Goal: Information Seeking & Learning: Learn about a topic

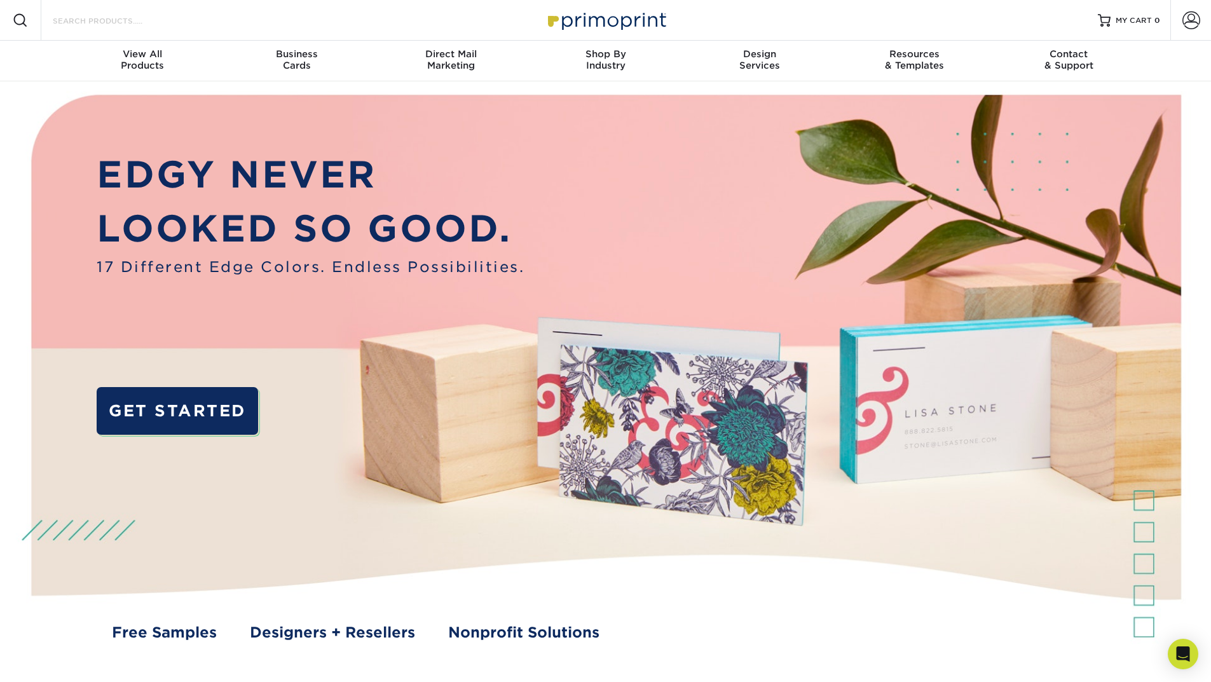
click at [72, 26] on input "Search Products" at bounding box center [114, 20] width 124 height 15
click at [77, 17] on input "Search Products" at bounding box center [114, 20] width 124 height 15
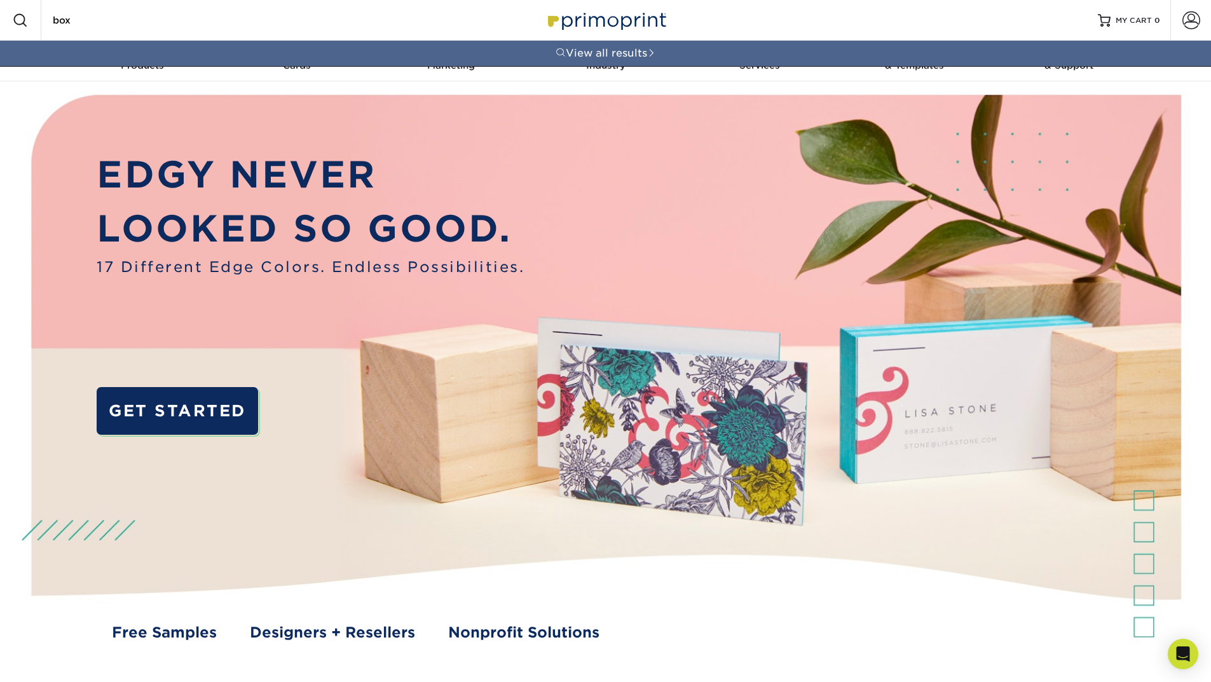
type input "box"
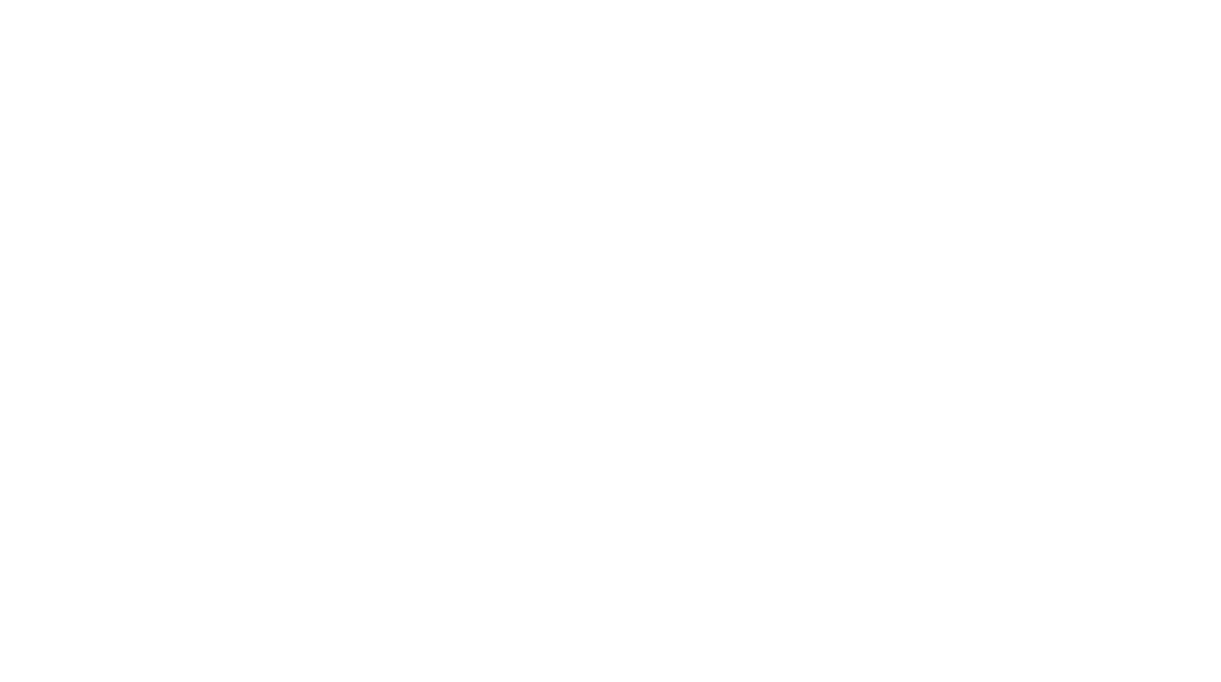
type input "box"
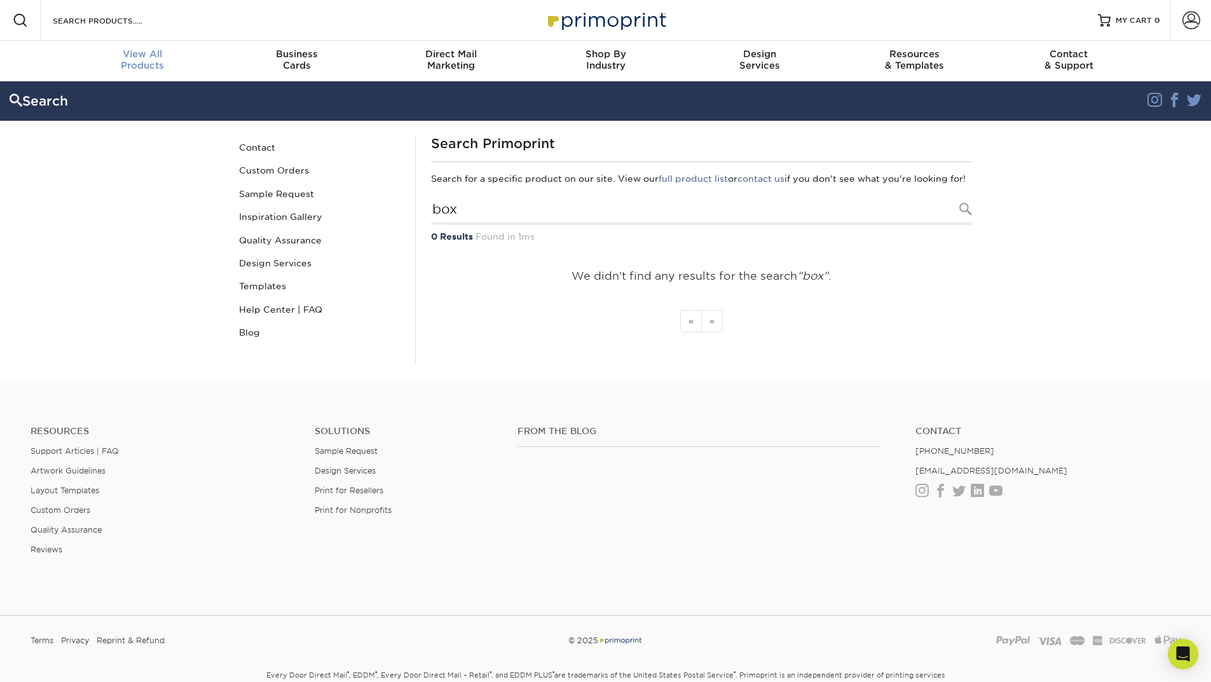
click at [152, 56] on span "View All" at bounding box center [142, 53] width 155 height 11
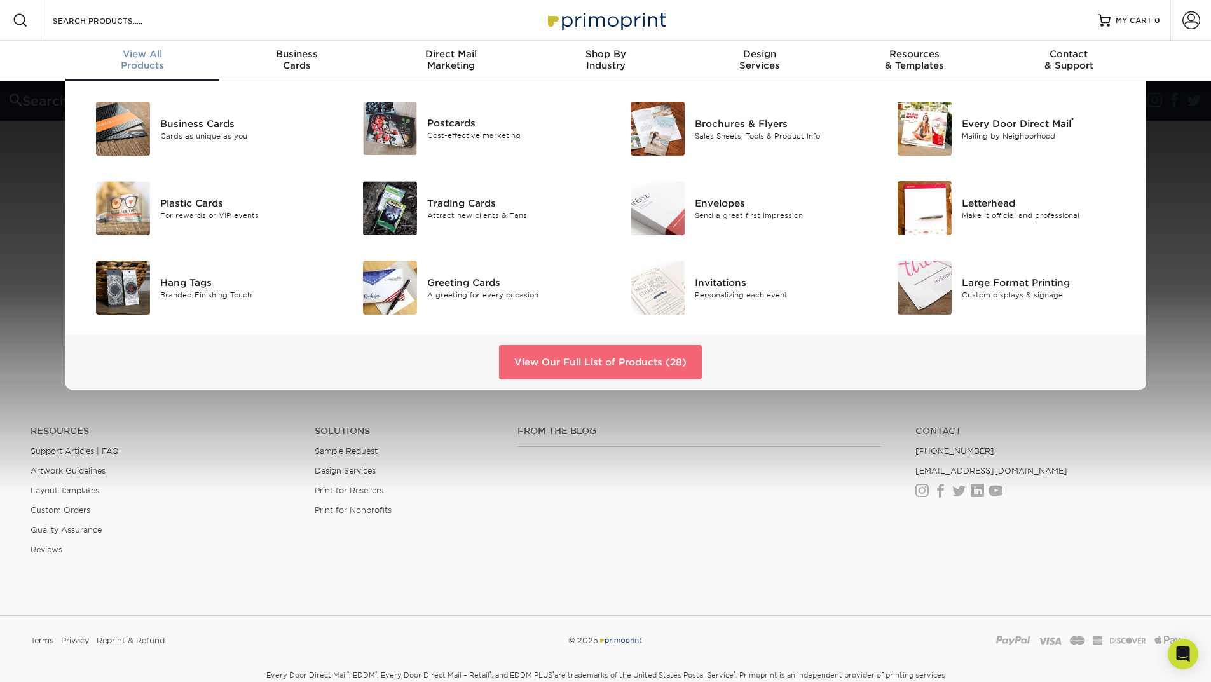
click at [630, 359] on link "View Our Full List of Products (28)" at bounding box center [600, 362] width 203 height 34
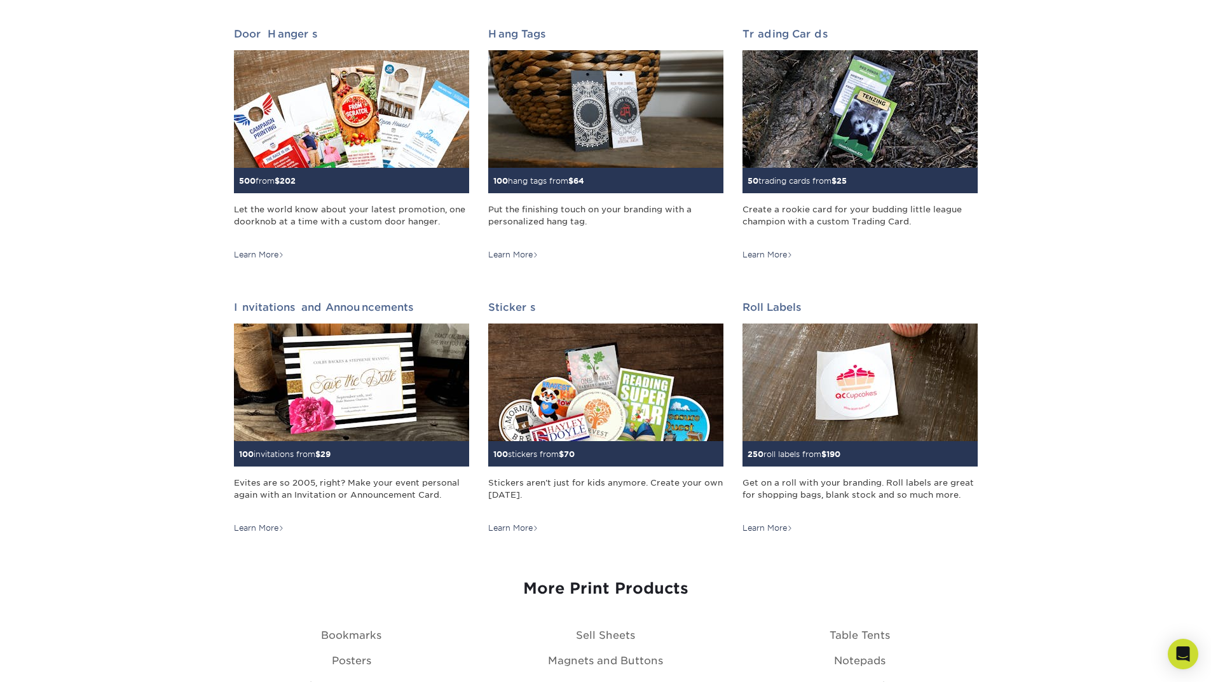
scroll to position [1335, 0]
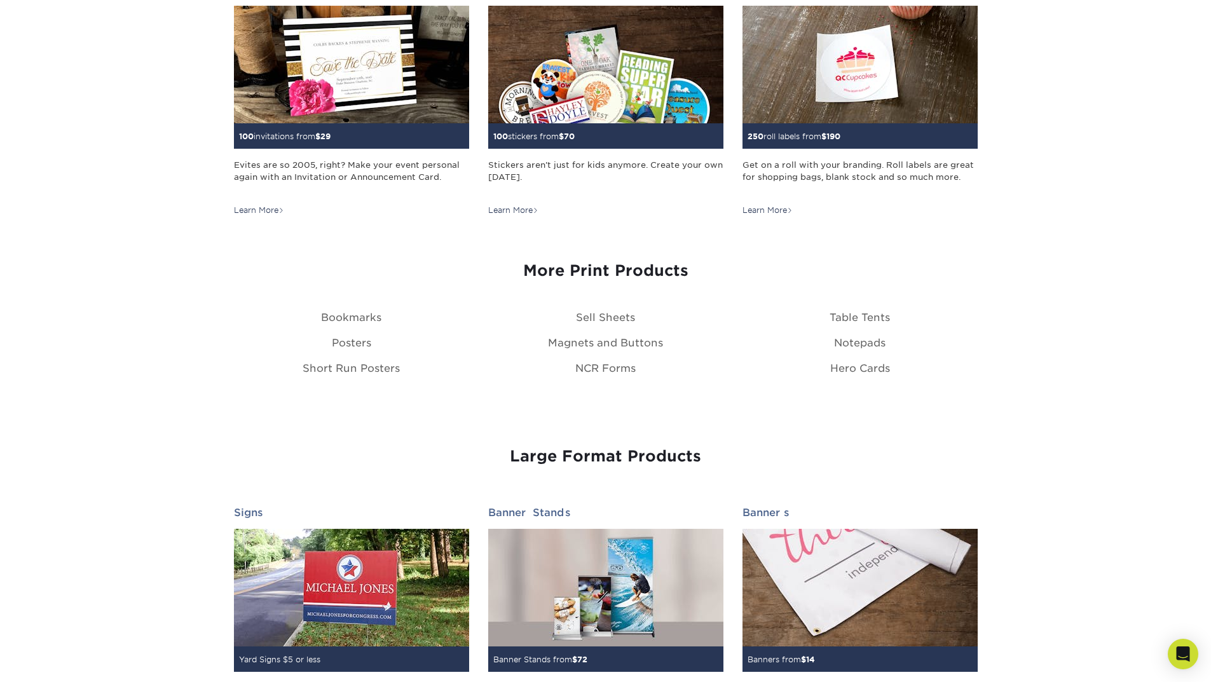
click at [1092, 333] on div "Print Products Business Cards 100 cards from $ 9 Cards as unique as you are. Fr…" at bounding box center [605, 8] width 1211 height 2446
